Goal: Information Seeking & Learning: Learn about a topic

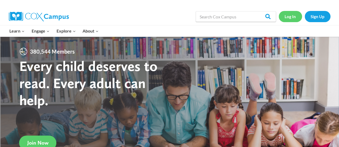
click at [290, 19] on link "Log In" at bounding box center [289, 16] width 23 height 11
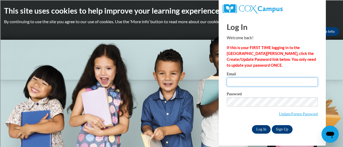
type input "[PERSON_NAME][EMAIL_ADDRESS][PERSON_NAME][DOMAIN_NAME]"
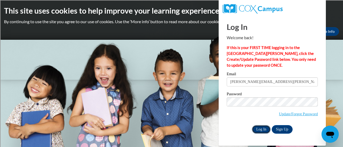
click at [261, 129] on input "Log In" at bounding box center [261, 130] width 19 height 9
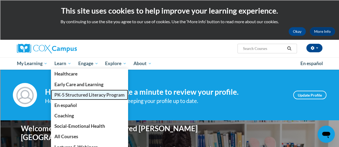
click at [79, 96] on span "PK-5 Structured Literacy Program" at bounding box center [89, 95] width 70 height 6
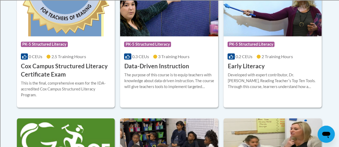
scroll to position [262, 0]
